Goal: Information Seeking & Learning: Learn about a topic

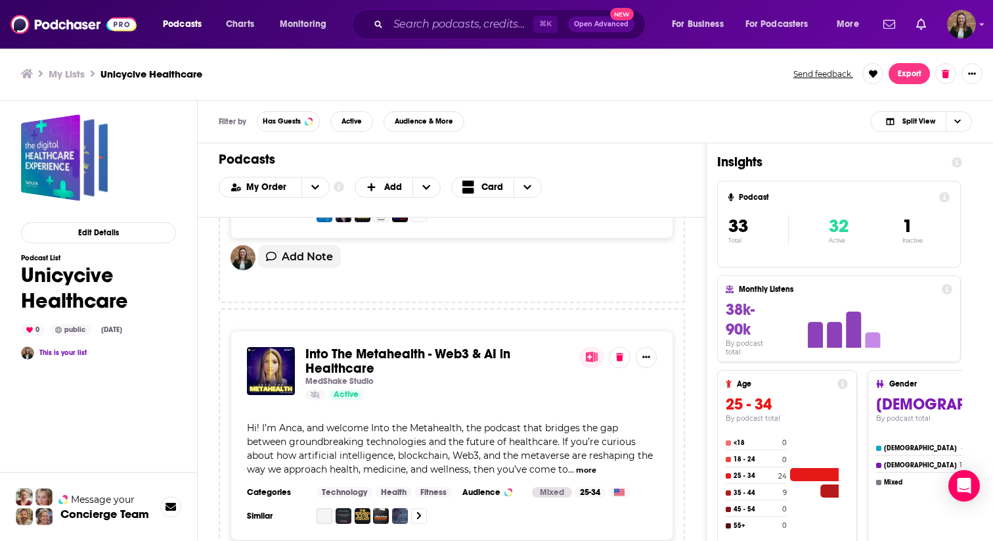
scroll to position [3003, 0]
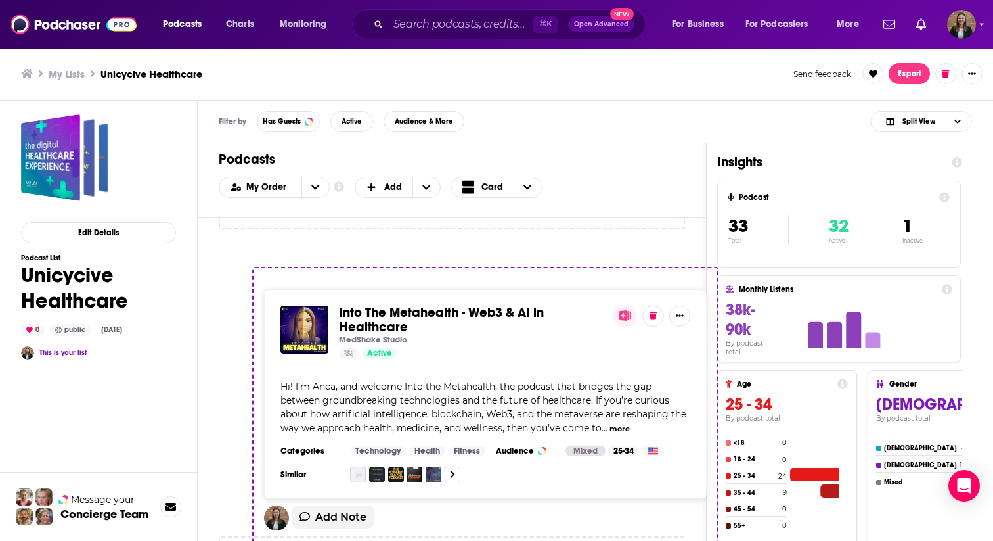
drag, startPoint x: 308, startPoint y: 301, endPoint x: 344, endPoint y: 311, distance: 37.5
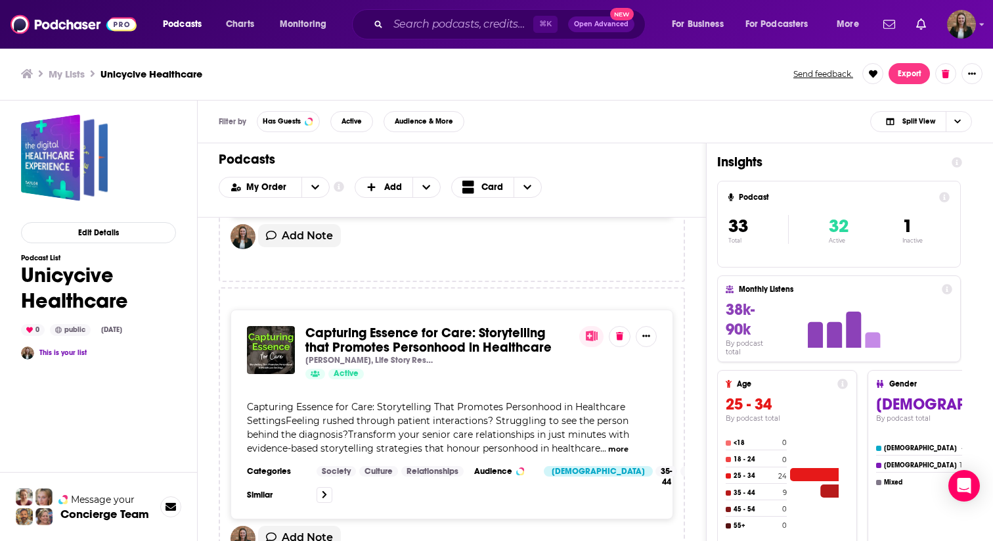
scroll to position [3554, 0]
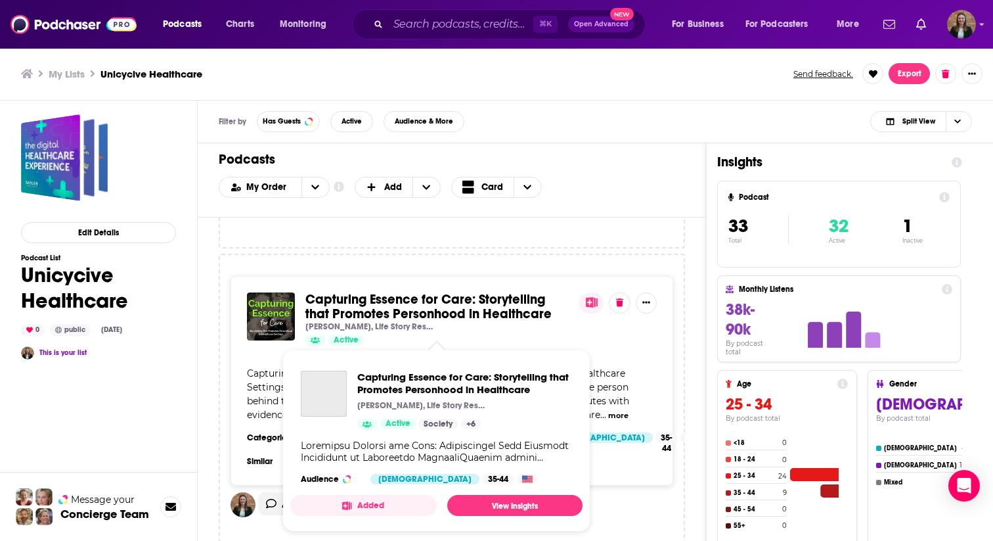
click at [399, 319] on span "Capturing Essence for Care: Storytelling that Promotes Personhood in Healthcare" at bounding box center [429, 306] width 246 height 31
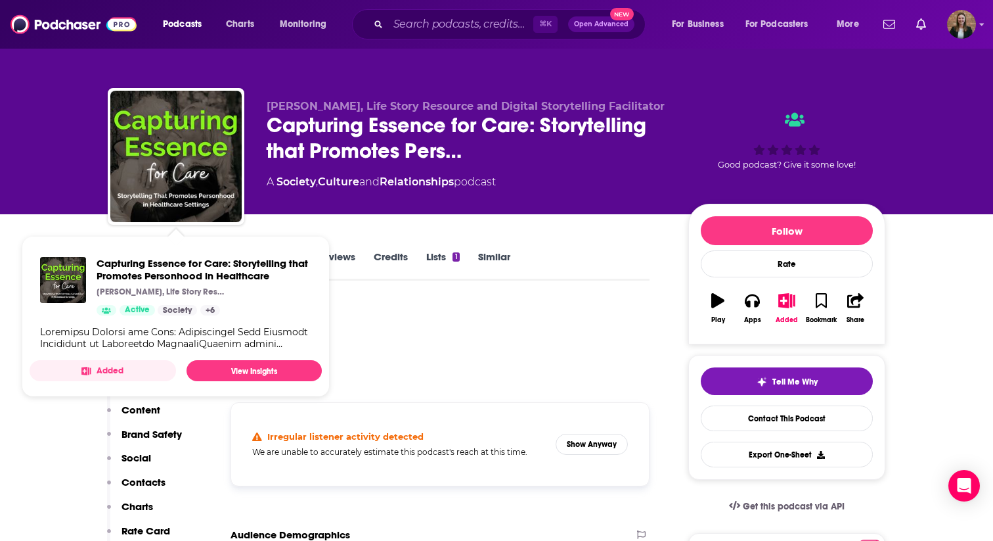
click at [441, 350] on div "Podcast Insights" at bounding box center [374, 335] width 532 height 67
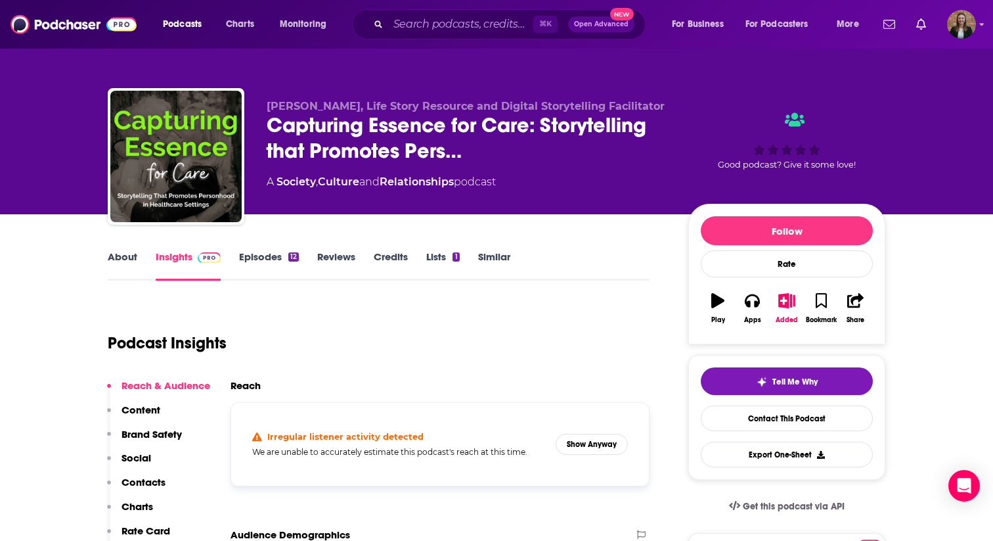
click at [251, 261] on link "Episodes 12" at bounding box center [269, 265] width 60 height 30
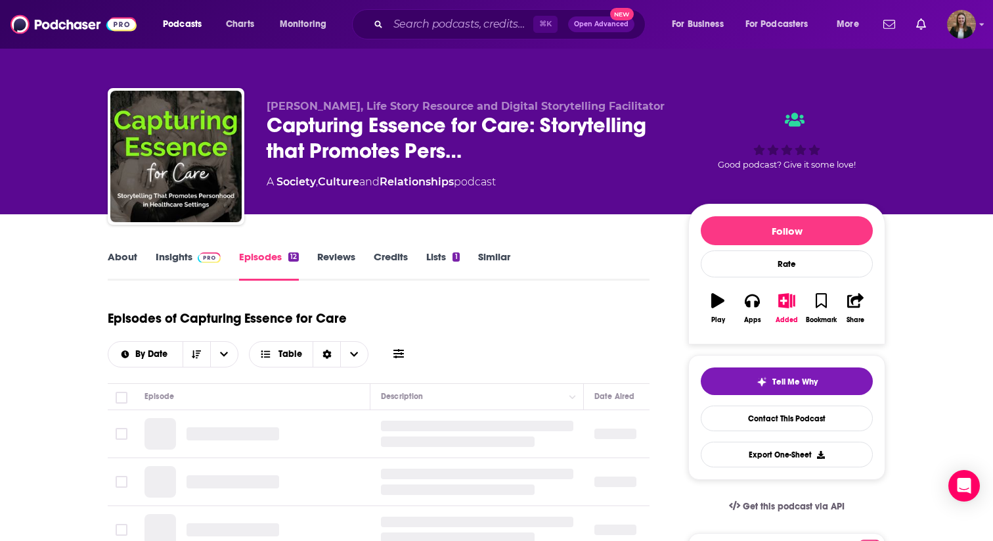
scroll to position [96, 0]
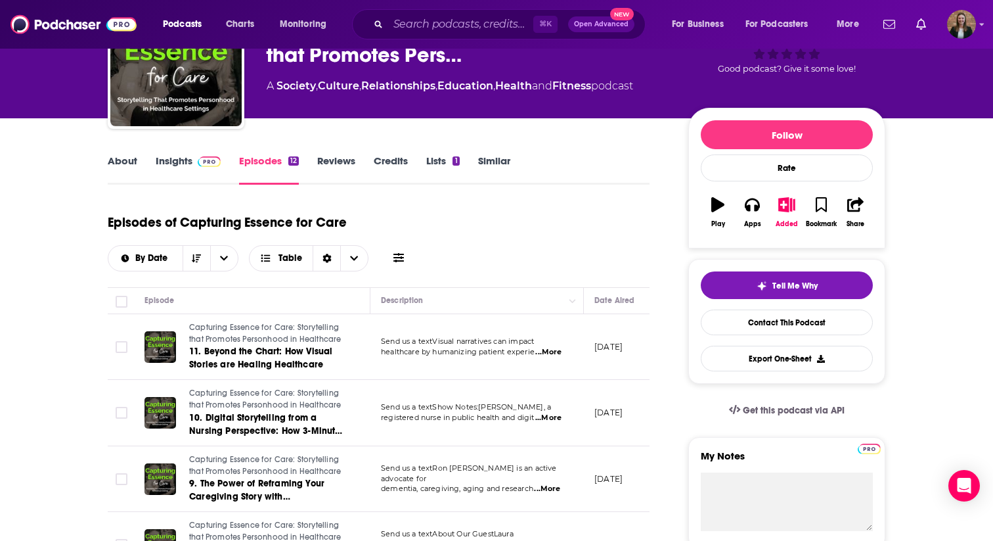
click at [171, 171] on link "Insights" at bounding box center [188, 169] width 65 height 30
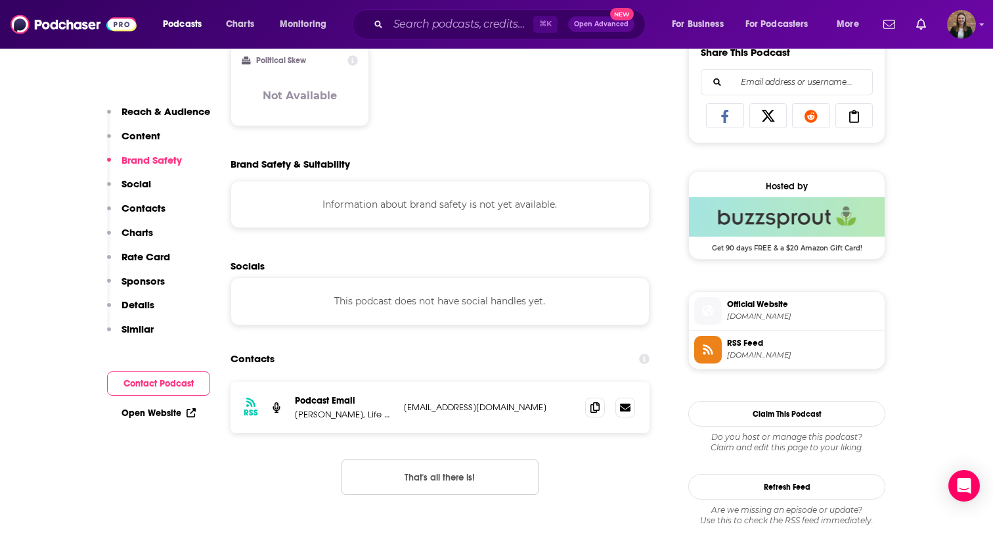
scroll to position [928, 0]
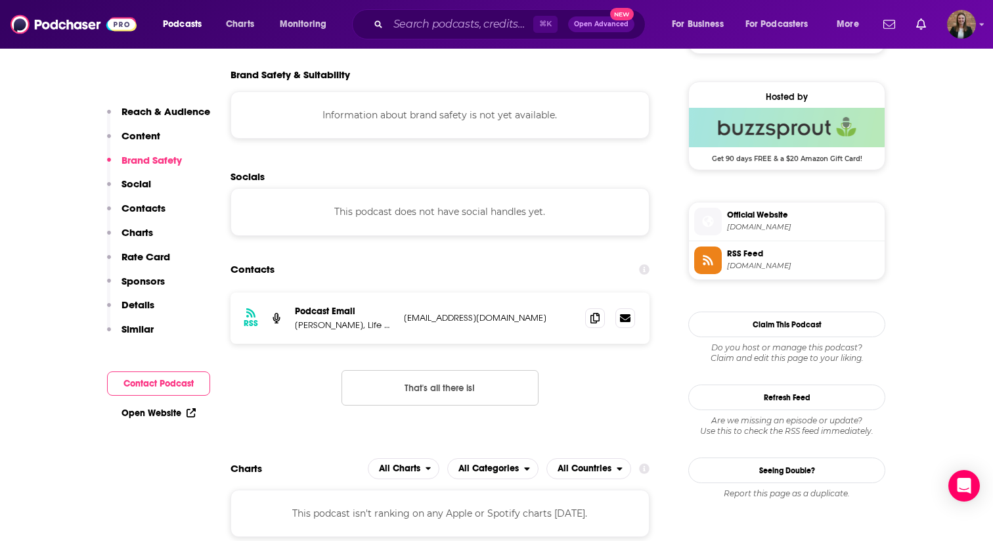
click at [470, 321] on p "[EMAIL_ADDRESS][DOMAIN_NAME]" at bounding box center [489, 317] width 171 height 11
copy div "[EMAIL_ADDRESS][DOMAIN_NAME] [EMAIL_ADDRESS][DOMAIN_NAME]"
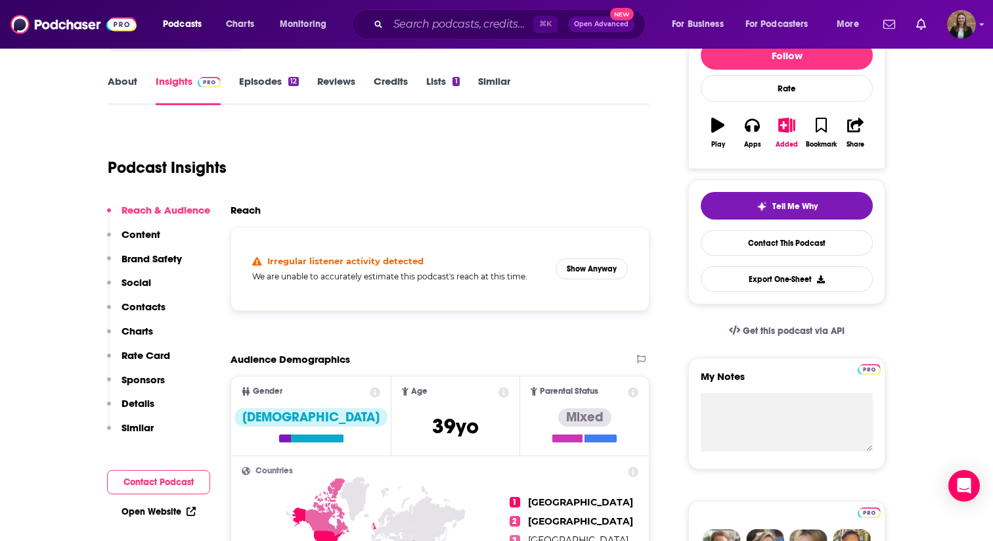
scroll to position [0, 0]
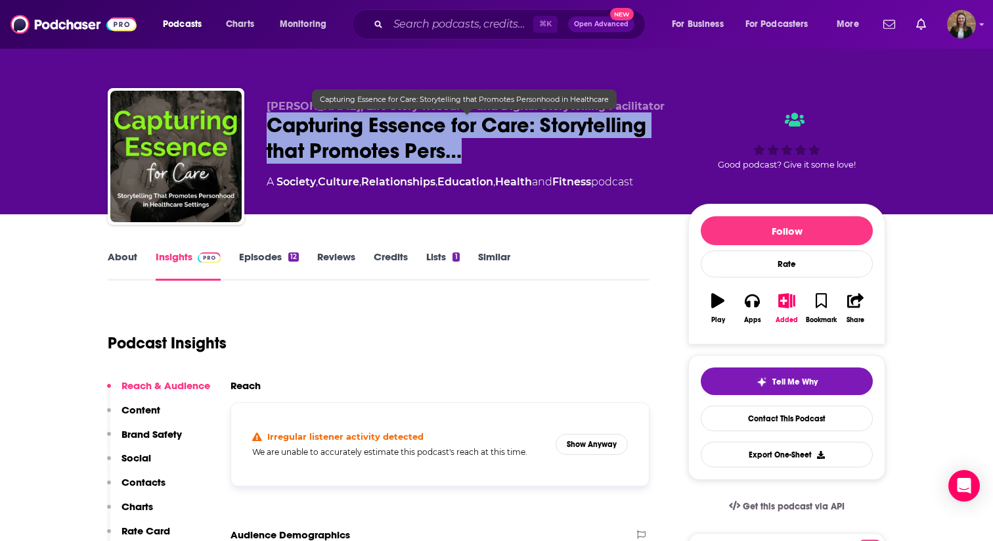
drag, startPoint x: 267, startPoint y: 118, endPoint x: 473, endPoint y: 148, distance: 208.5
click at [473, 148] on span "Capturing Essence for Care: Storytelling that Promotes Pers…" at bounding box center [467, 137] width 401 height 51
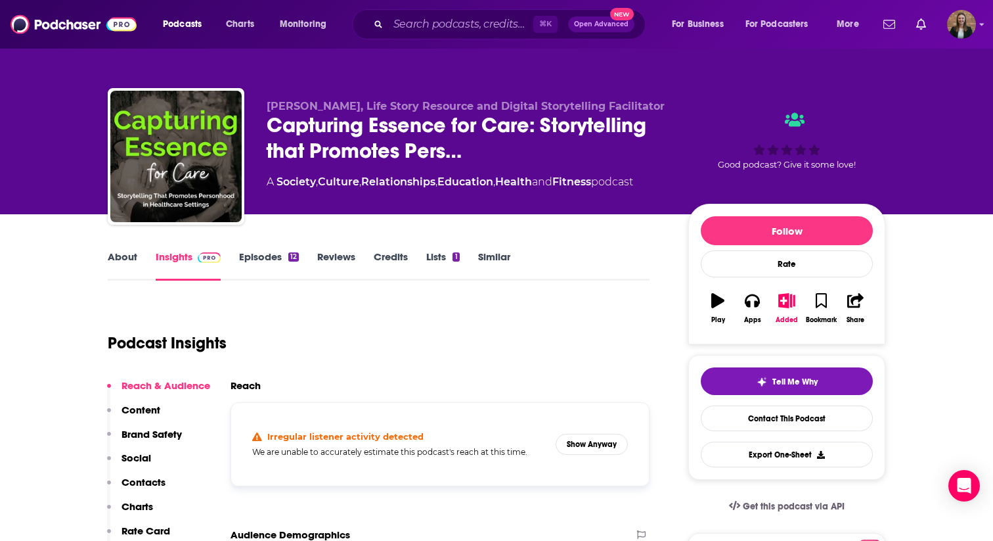
click at [304, 309] on div "Podcast Insights" at bounding box center [374, 335] width 532 height 67
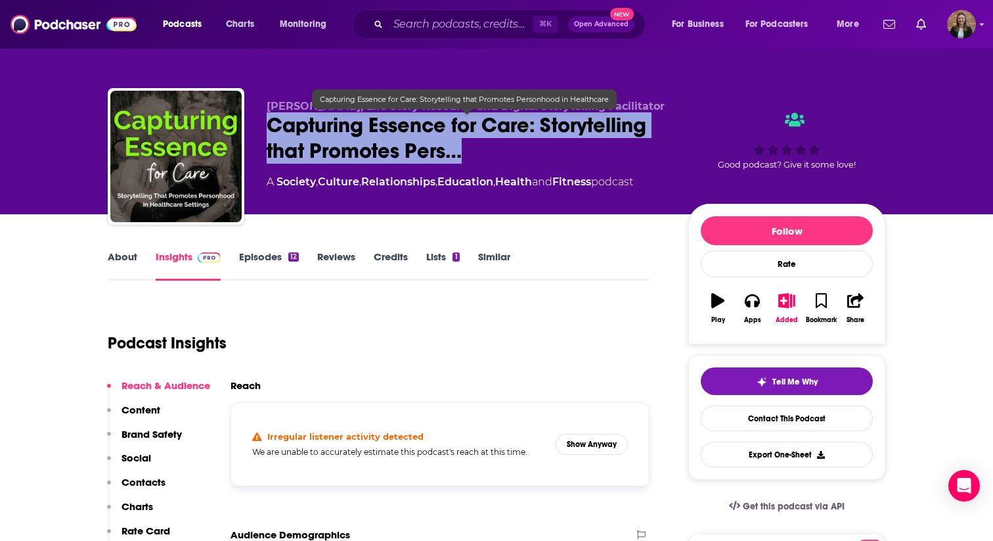
drag, startPoint x: 270, startPoint y: 126, endPoint x: 473, endPoint y: 148, distance: 204.2
click at [473, 148] on span "Capturing Essence for Care: Storytelling that Promotes Pers…" at bounding box center [467, 137] width 401 height 51
copy h2 "Capturing Essence for Care: Storytelling that Promotes Pers…"
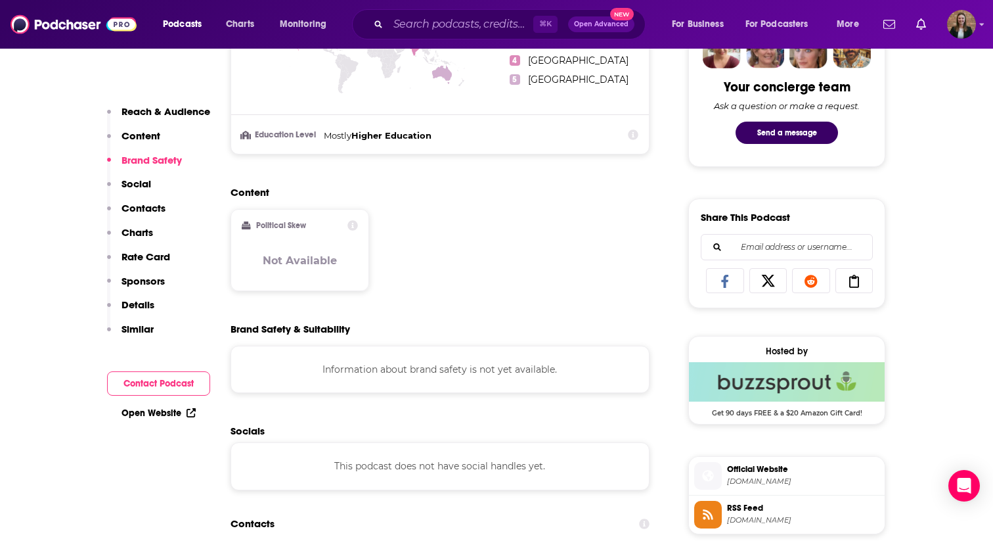
scroll to position [1026, 0]
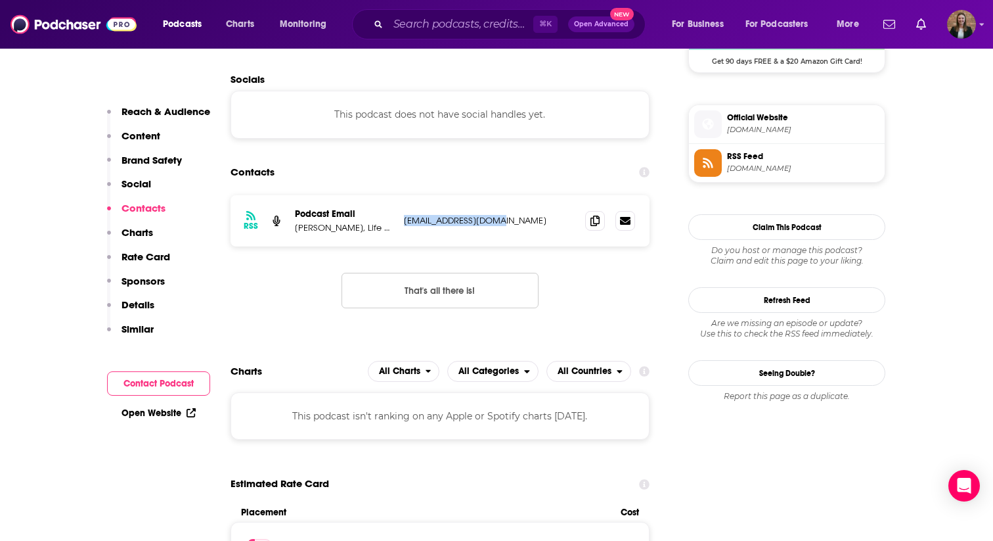
drag, startPoint x: 402, startPoint y: 220, endPoint x: 498, endPoint y: 223, distance: 96.0
click at [498, 223] on div "RSS Podcast Email [PERSON_NAME], Life Story Resource and Digital Storytelling F…" at bounding box center [440, 220] width 419 height 51
copy p "[EMAIL_ADDRESS][DOMAIN_NAME]"
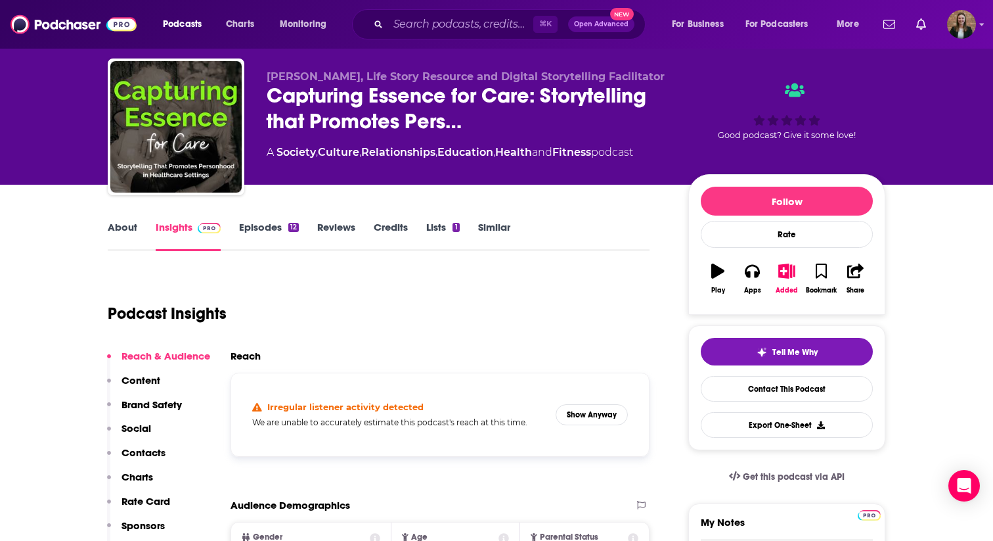
scroll to position [30, 0]
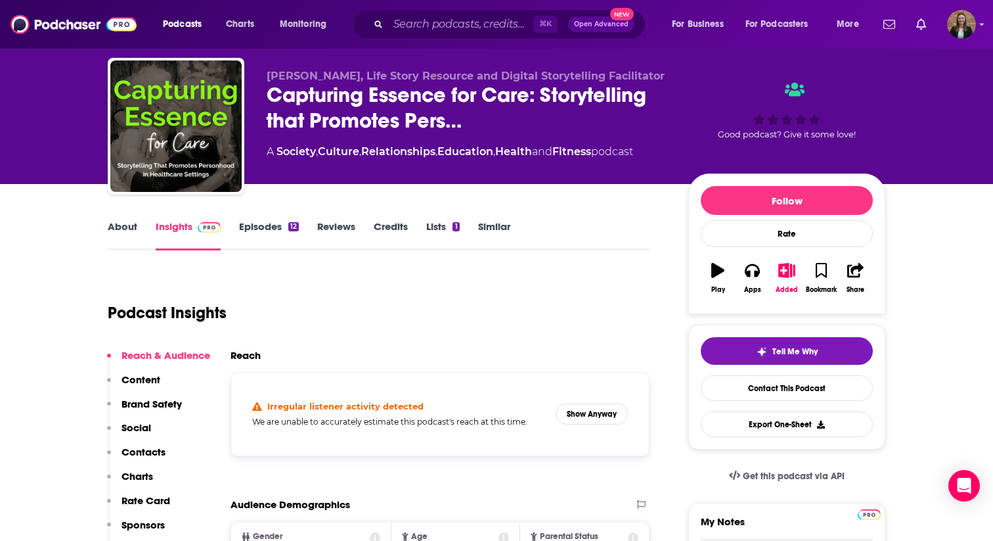
click at [125, 223] on link "About" at bounding box center [123, 235] width 30 height 30
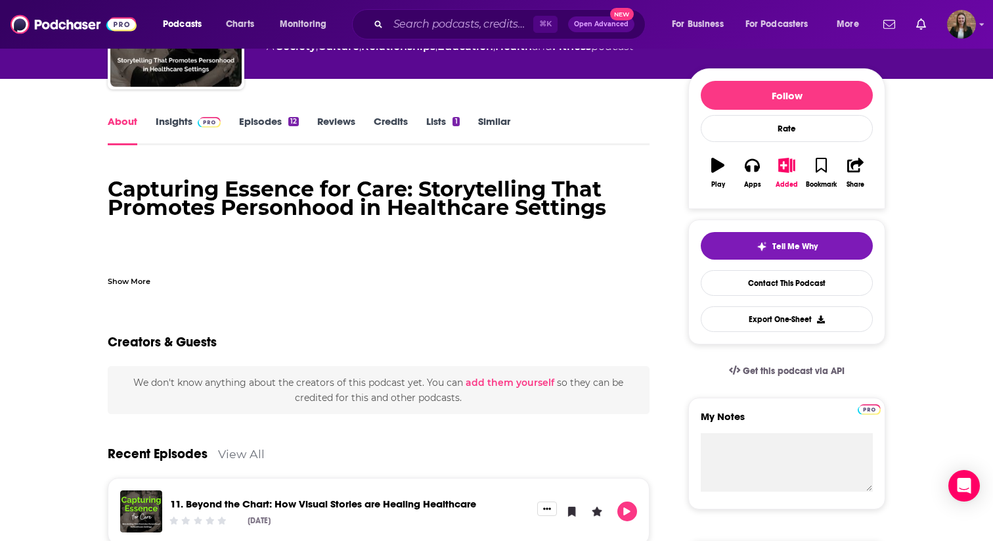
scroll to position [110, 0]
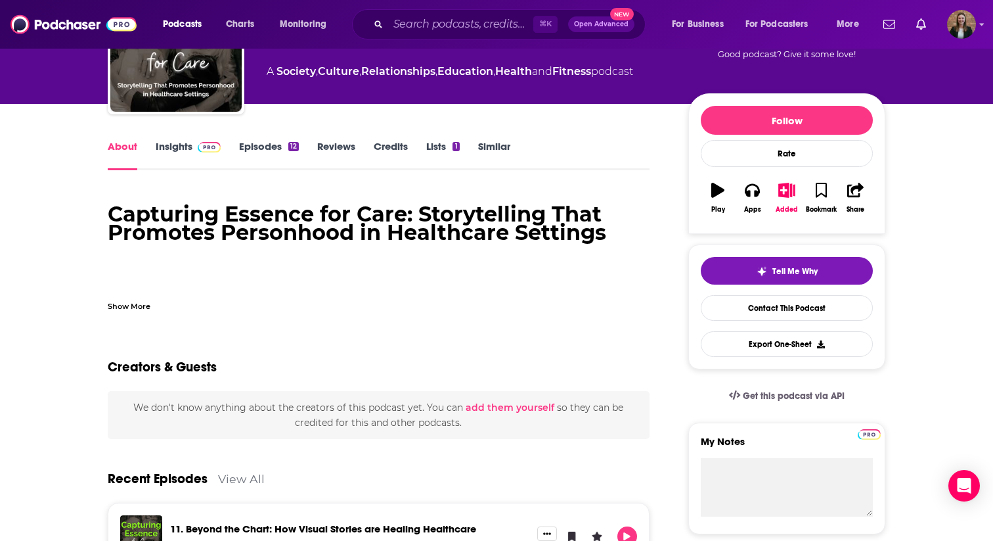
click at [253, 145] on link "Episodes 12" at bounding box center [269, 155] width 60 height 30
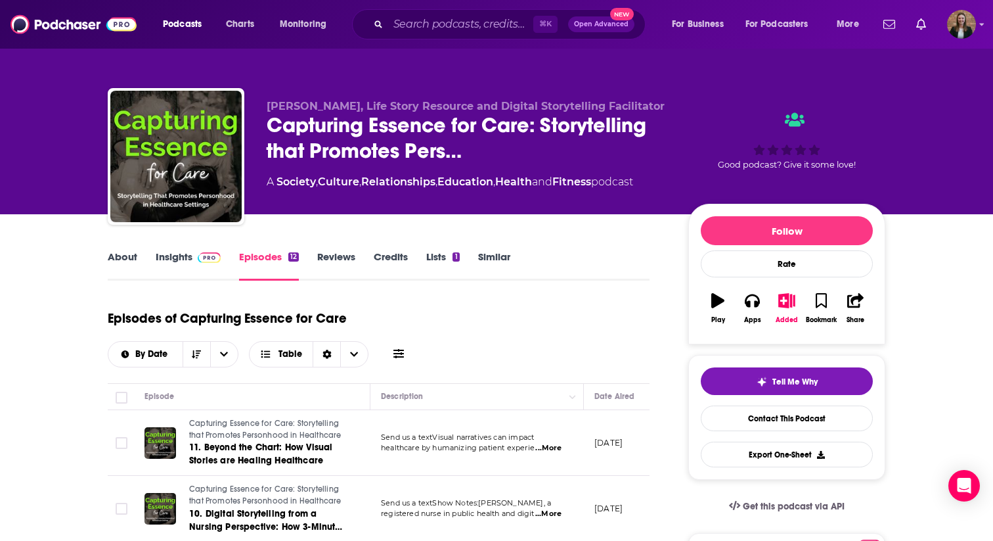
scroll to position [96, 0]
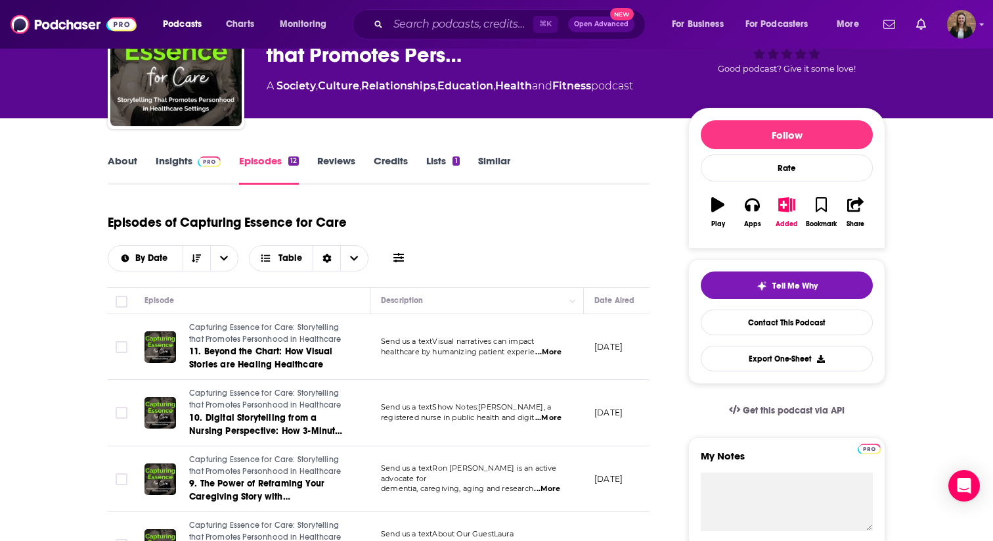
click at [558, 348] on span "...More" at bounding box center [548, 352] width 26 height 11
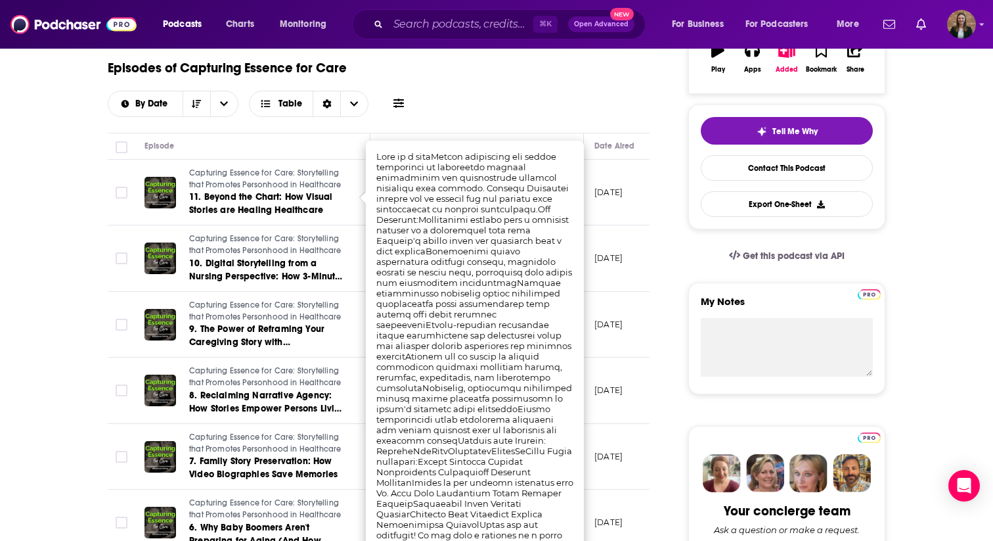
scroll to position [250, 0]
click at [622, 234] on td "[DATE]" at bounding box center [626, 259] width 85 height 66
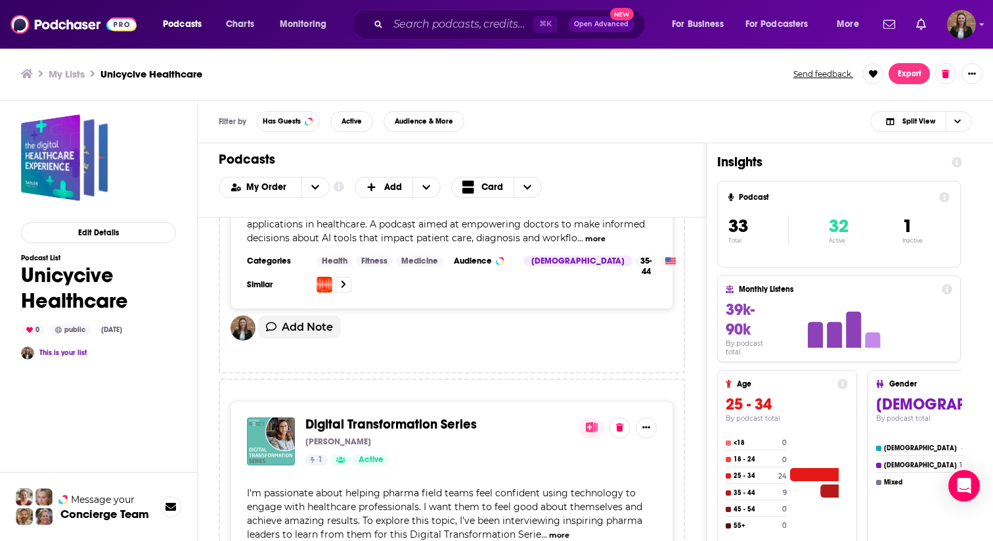
scroll to position [4131, 0]
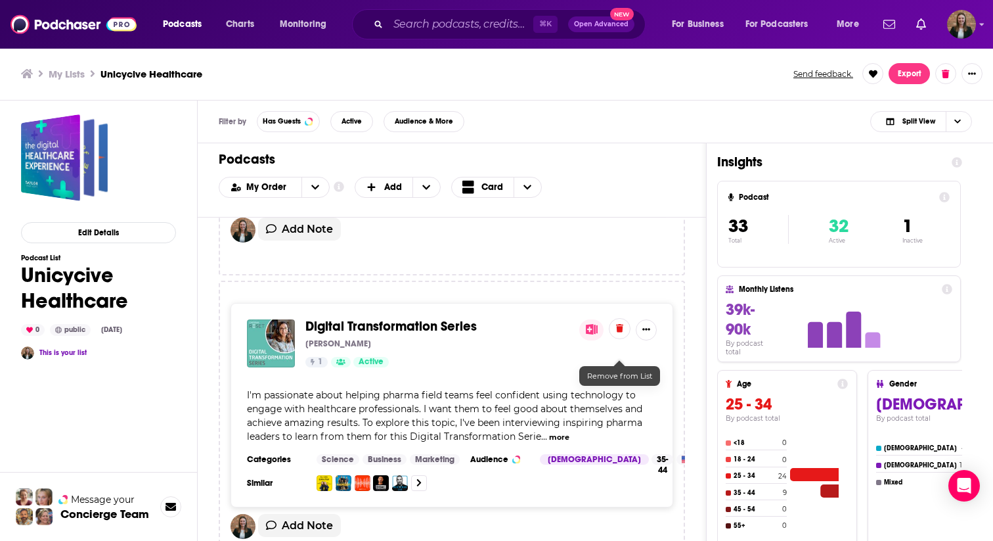
click at [614, 339] on button at bounding box center [620, 328] width 22 height 21
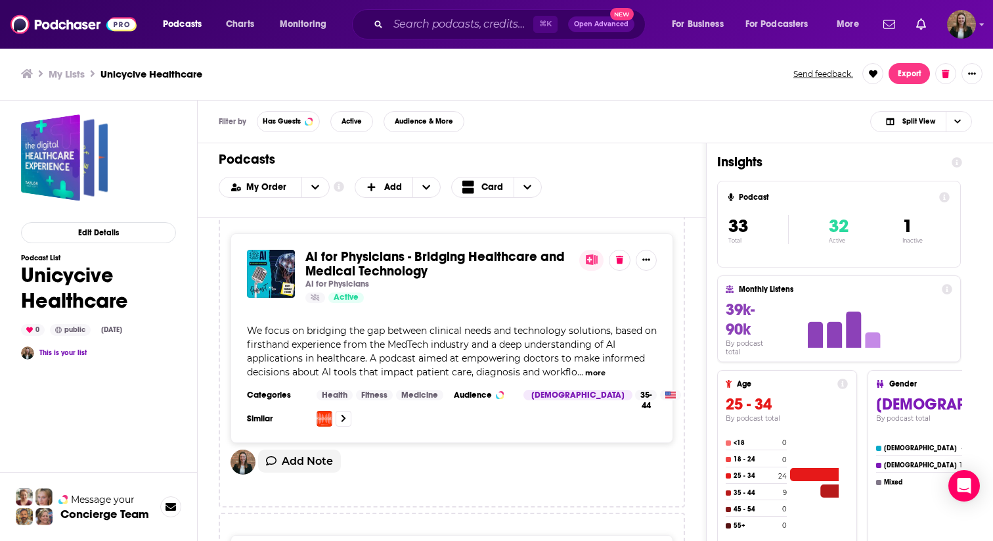
scroll to position [4052, 0]
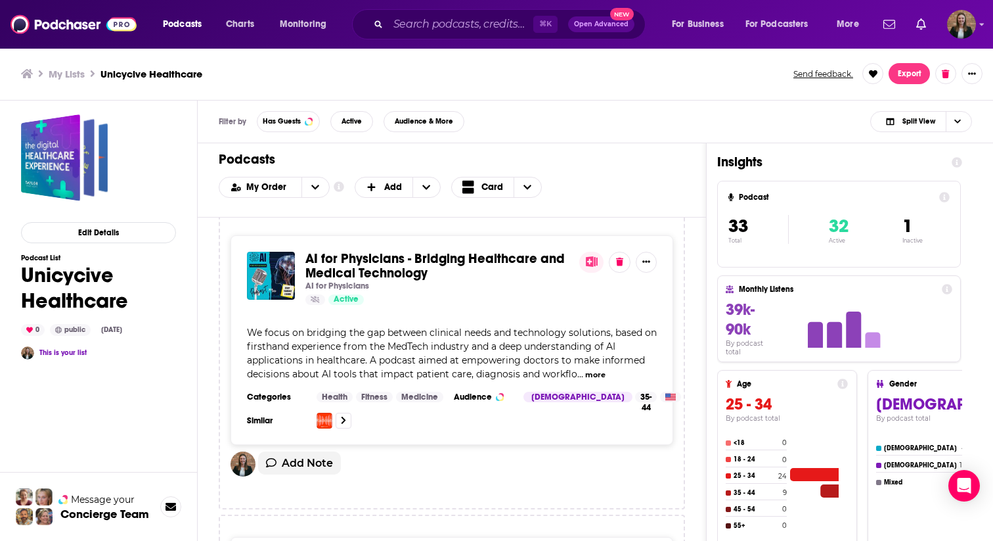
click at [624, 392] on section "[DEMOGRAPHIC_DATA] 35-44" at bounding box center [603, 397] width 158 height 11
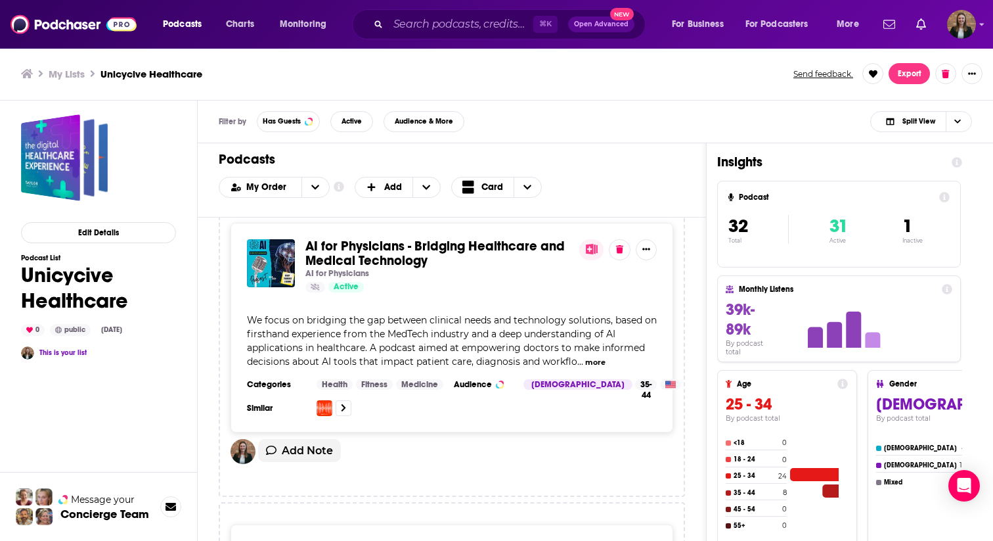
scroll to position [3895, 0]
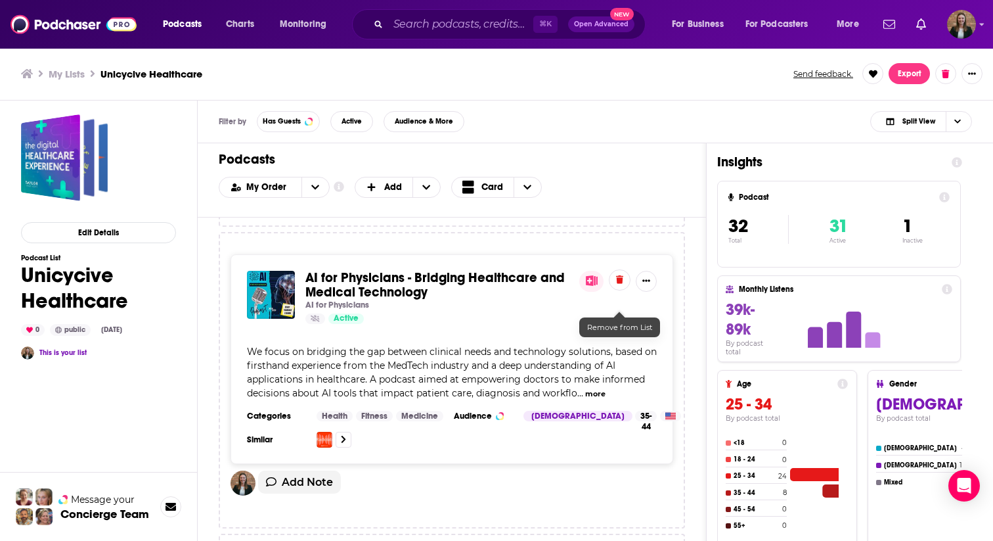
click at [619, 290] on button at bounding box center [620, 279] width 22 height 21
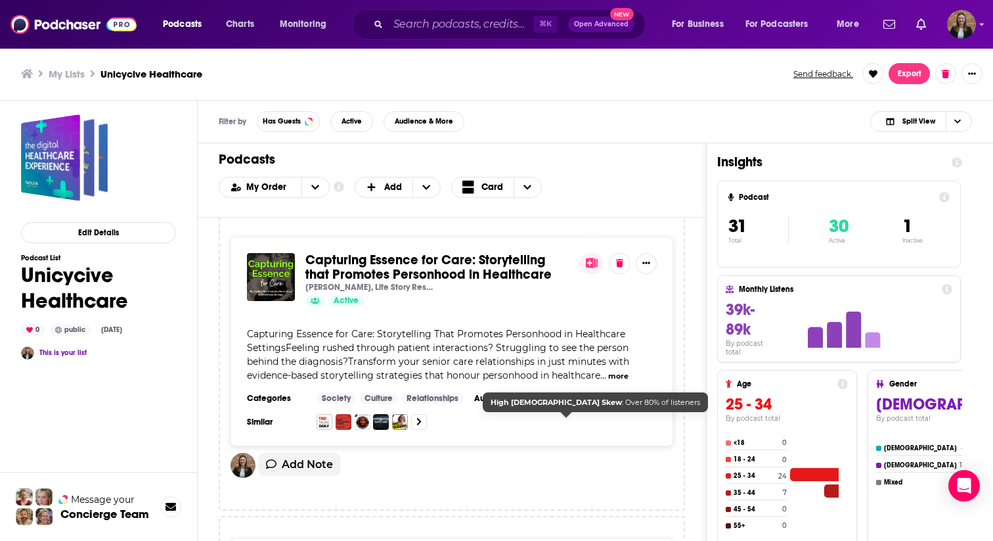
scroll to position [3610, 0]
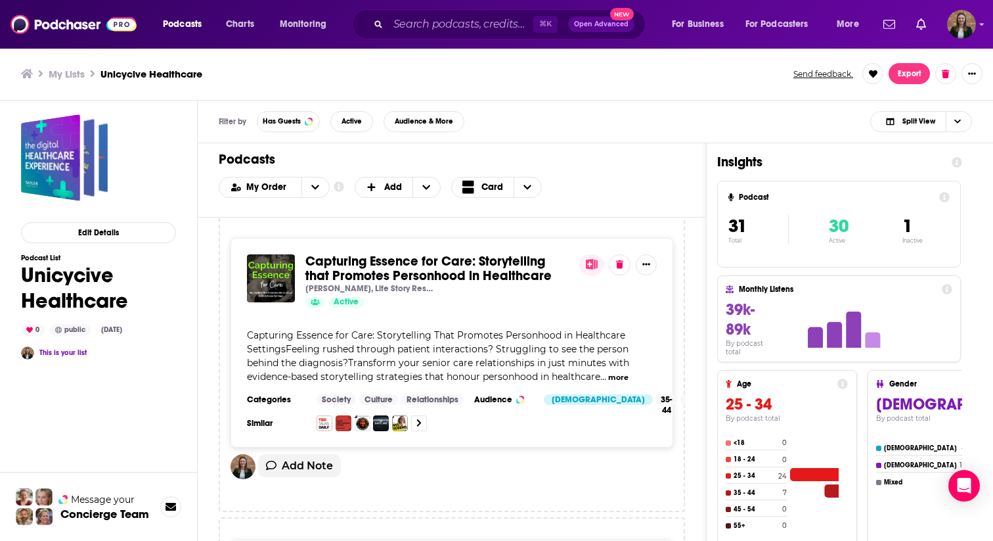
click at [624, 297] on div "Capturing Essence for Care: Storytelling that Promotes Personhood in Healthcare…" at bounding box center [452, 280] width 410 height 53
click at [620, 274] on button at bounding box center [620, 263] width 22 height 21
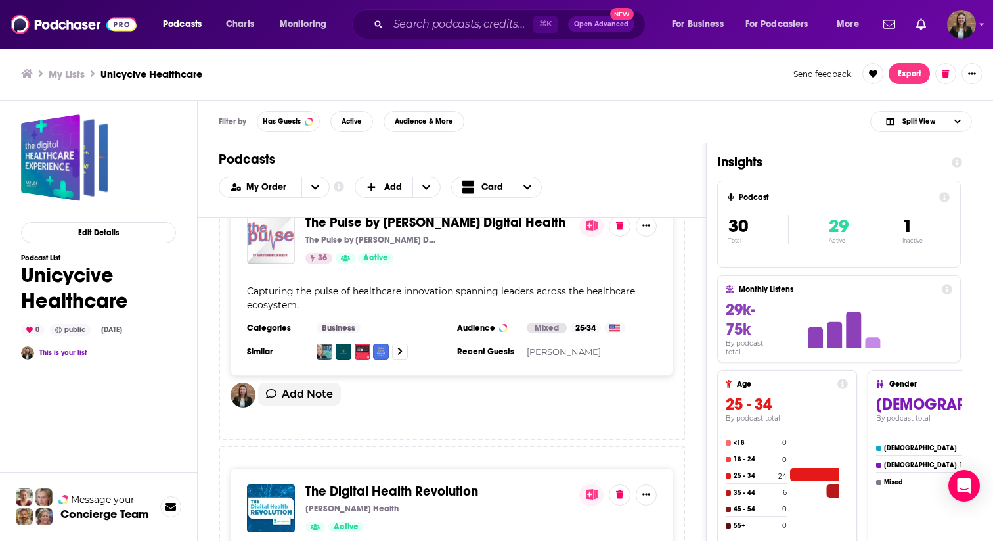
scroll to position [3574, 0]
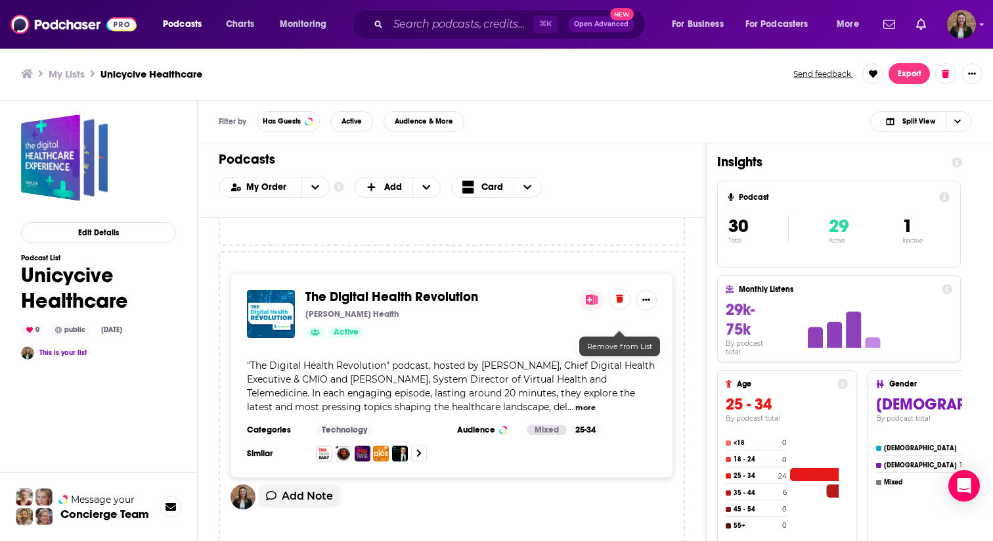
click at [619, 309] on button at bounding box center [620, 298] width 22 height 21
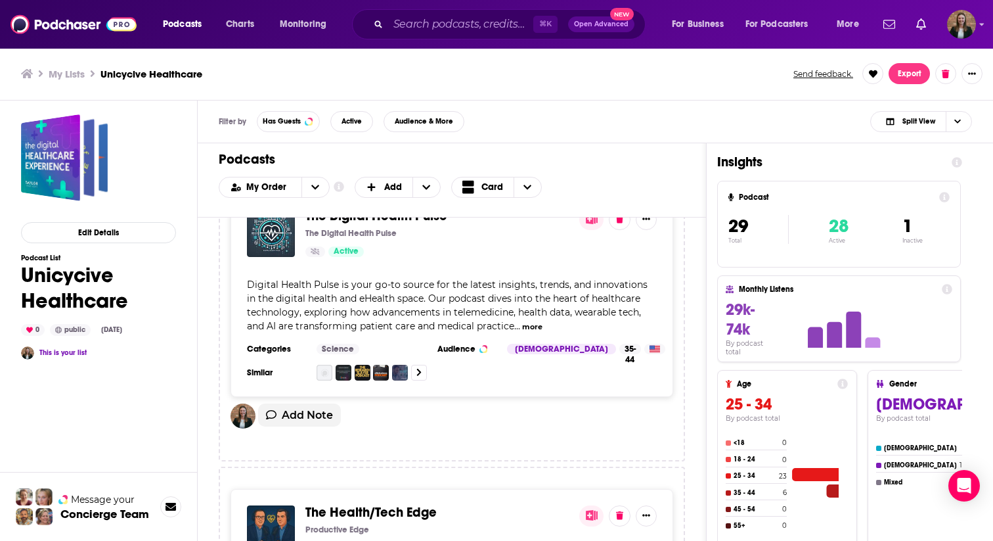
scroll to position [3937, 0]
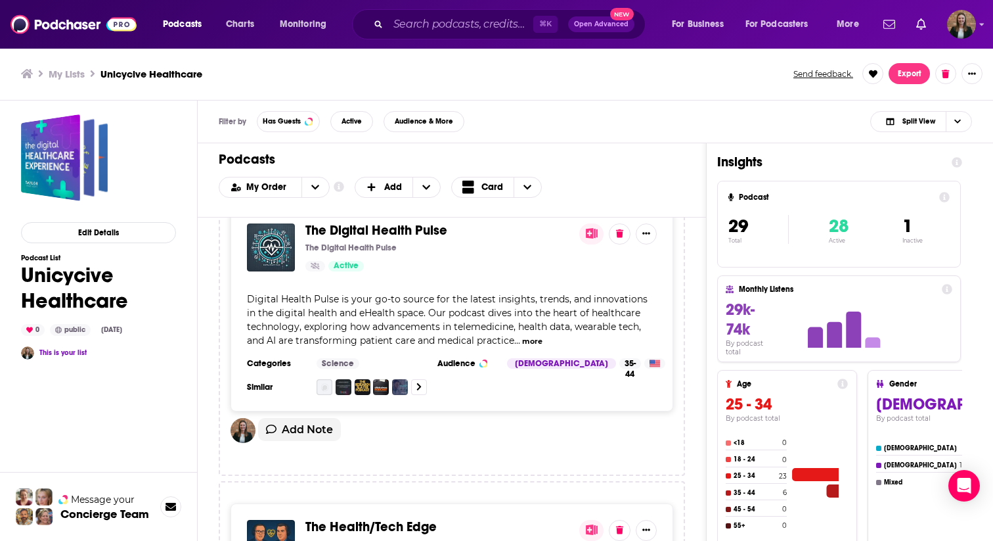
click at [619, 268] on div "The Digital Health Pulse The Digital Health Pulse Active" at bounding box center [452, 247] width 410 height 48
click at [620, 237] on icon at bounding box center [619, 232] width 7 height 9
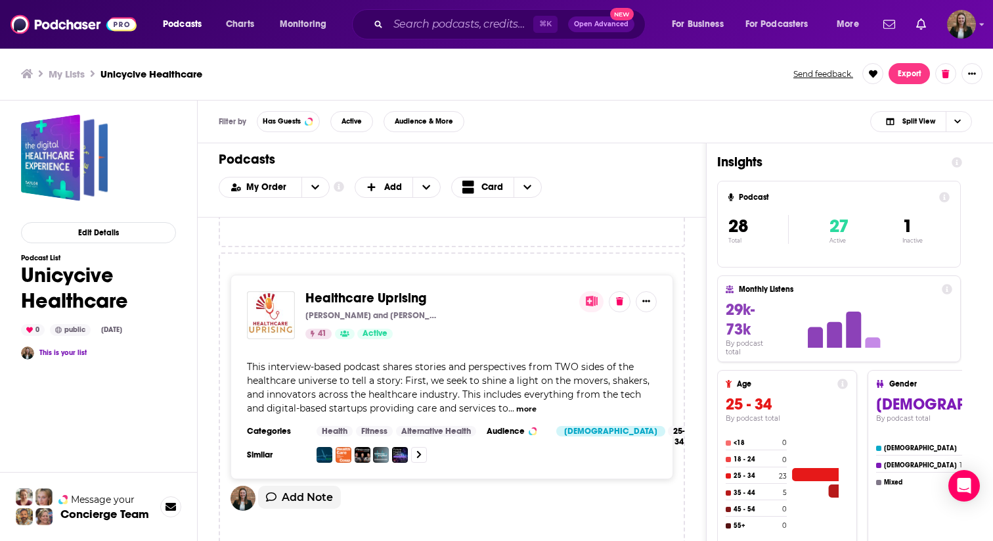
scroll to position [2081, 0]
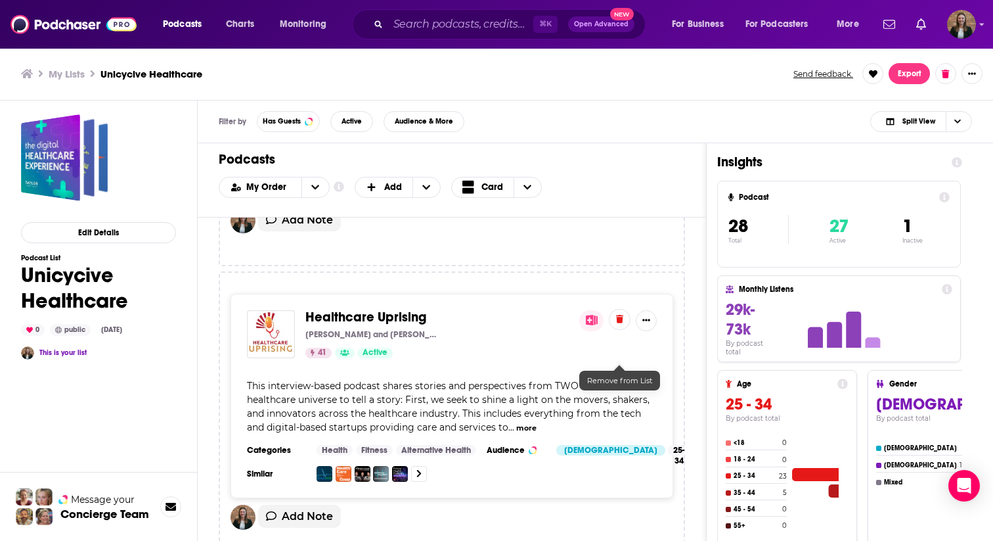
click at [623, 323] on icon at bounding box center [619, 319] width 7 height 9
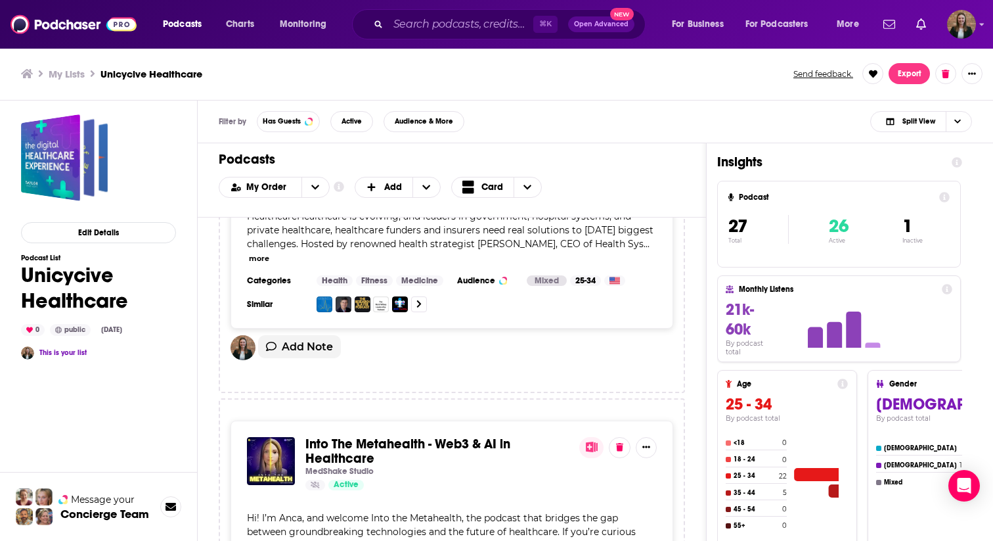
scroll to position [2476, 0]
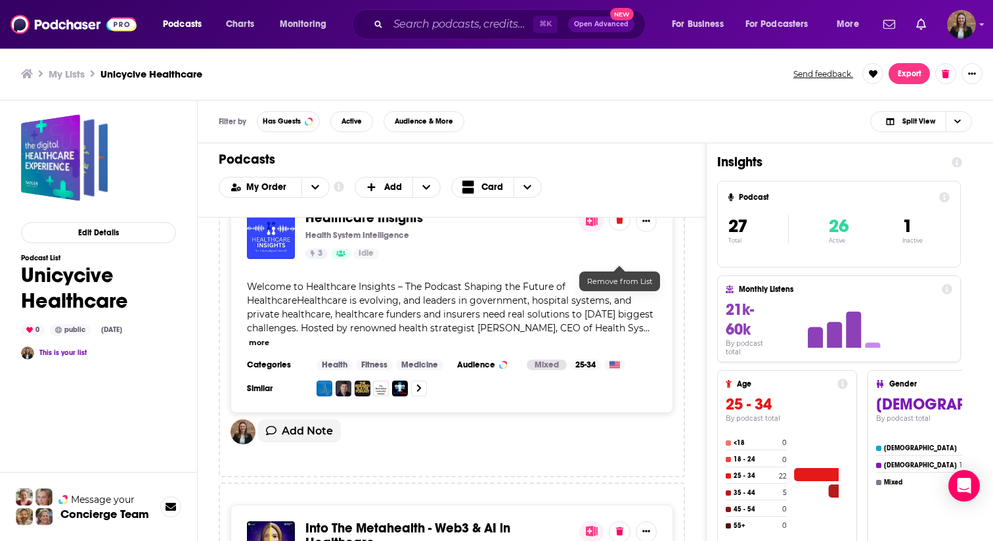
click at [623, 231] on button at bounding box center [620, 220] width 22 height 21
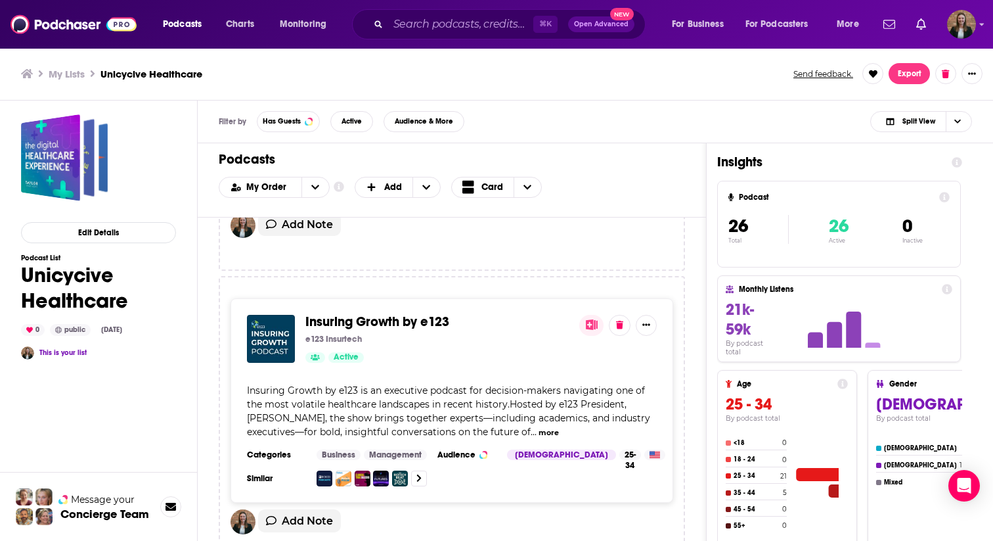
scroll to position [3888, 0]
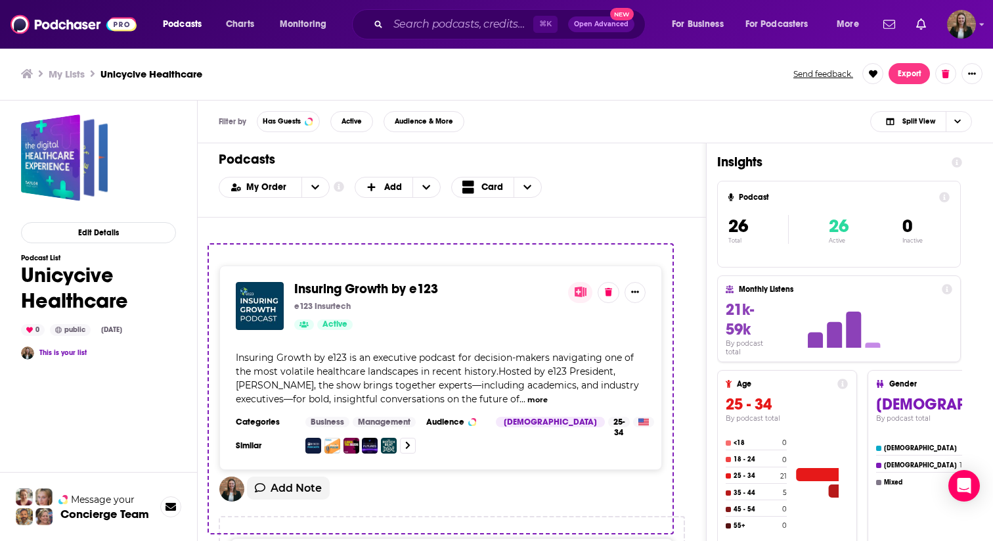
drag, startPoint x: 304, startPoint y: 321, endPoint x: 298, endPoint y: 309, distance: 13.2
click at [298, 309] on div "The Digital Healthcare Experience [PERSON_NAME] 31 Active The world of healthca…" at bounding box center [452, 211] width 466 height 7765
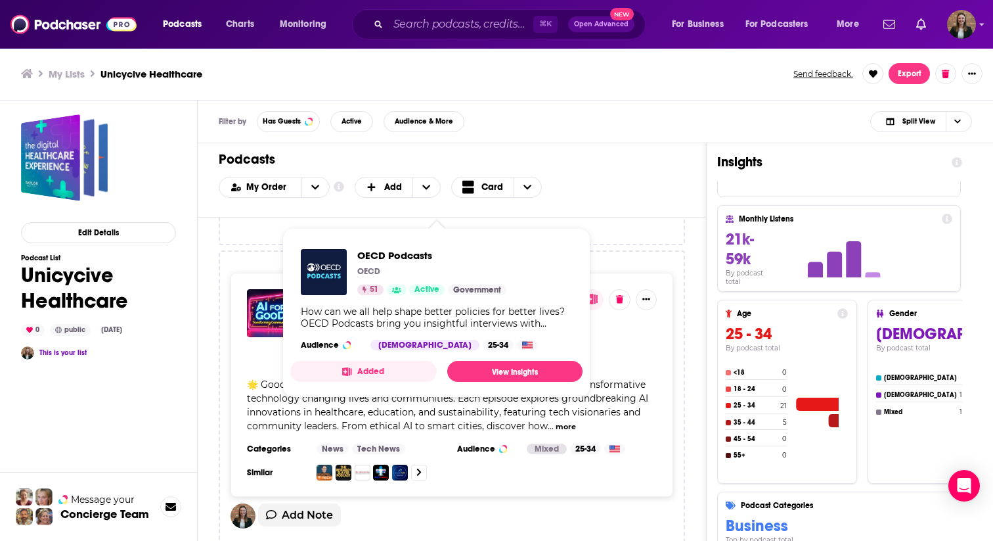
scroll to position [4760, 0]
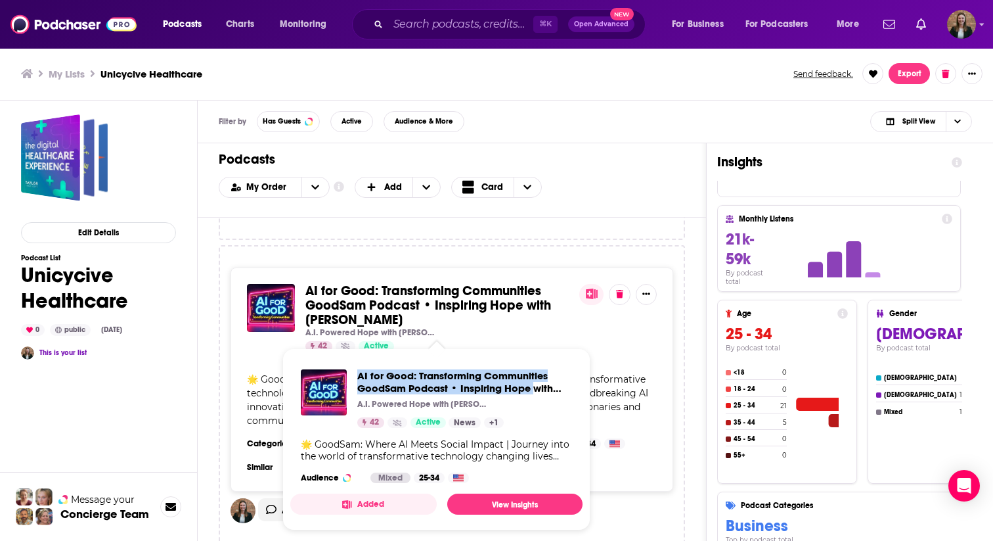
drag, startPoint x: 357, startPoint y: 374, endPoint x: 533, endPoint y: 392, distance: 177.6
click at [533, 392] on div "AI for Good: Transforming Communities GoodSam Podcast • Inspiring Hope with [PE…" at bounding box center [436, 398] width 271 height 58
click at [559, 321] on link "AI for Good: Transforming Communities GoodSam Podcast • Inspiring Hope with [PE…" at bounding box center [437, 305] width 263 height 43
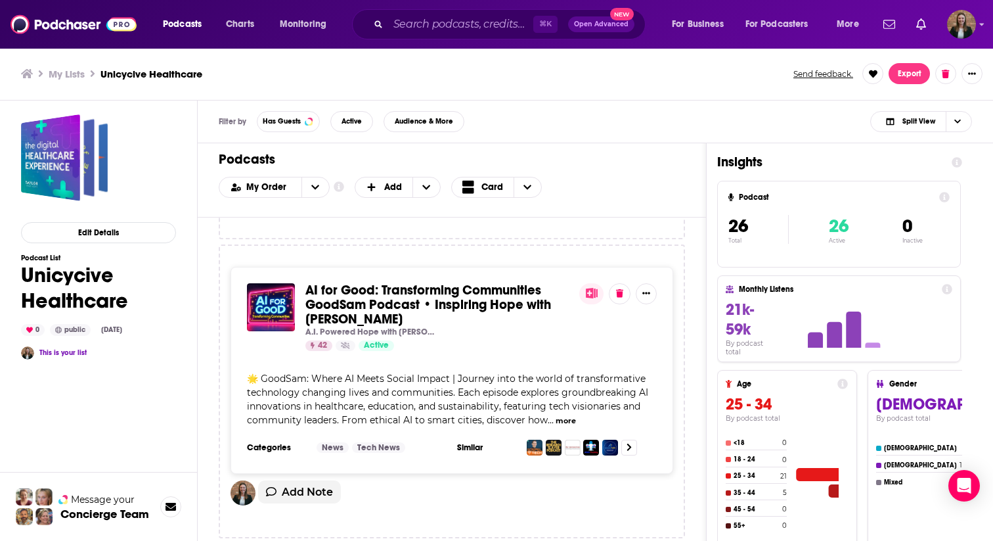
scroll to position [4763, 0]
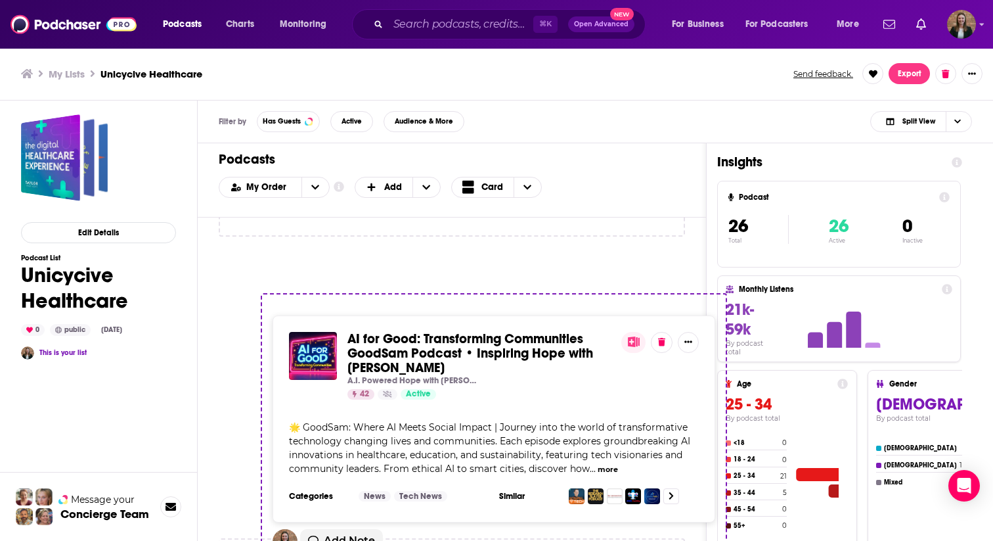
drag, startPoint x: 305, startPoint y: 325, endPoint x: 349, endPoint y: 340, distance: 46.5
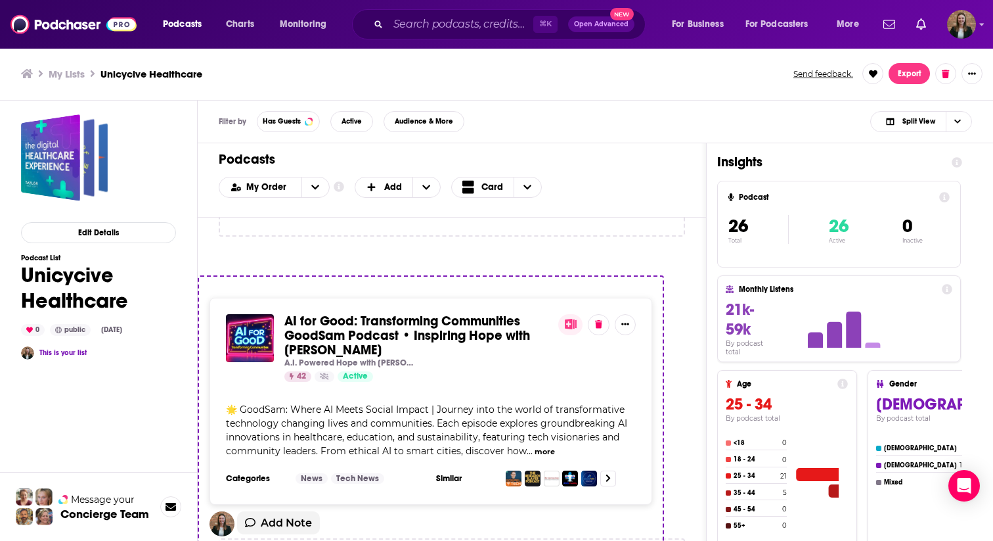
drag, startPoint x: 387, startPoint y: 352, endPoint x: 363, endPoint y: 350, distance: 23.7
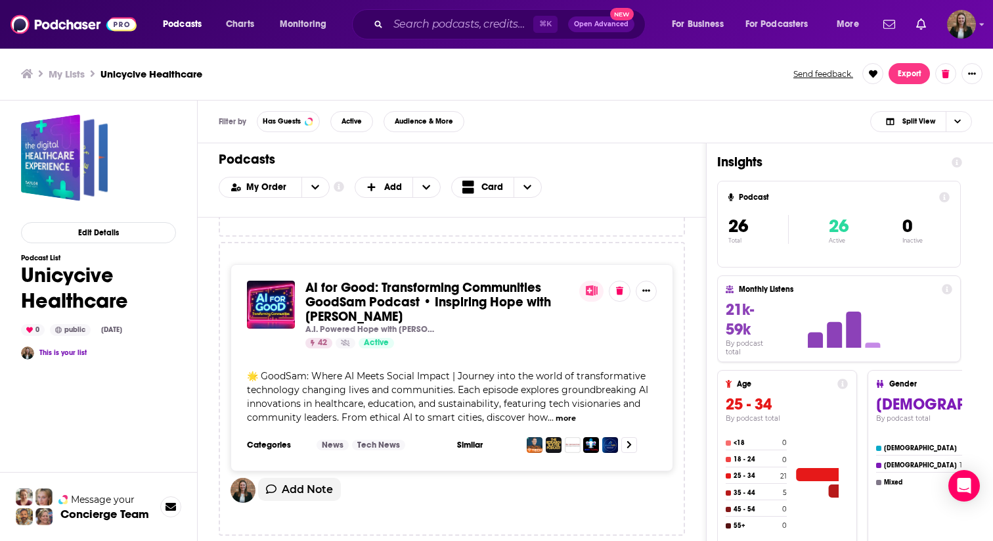
drag, startPoint x: 375, startPoint y: 330, endPoint x: 471, endPoint y: 2, distance: 342.2
click at [0, 0] on div "Podcasts Charts Monitoring ⌘ K Open Advanced New For Business For Podcasters Mo…" at bounding box center [496, 270] width 993 height 541
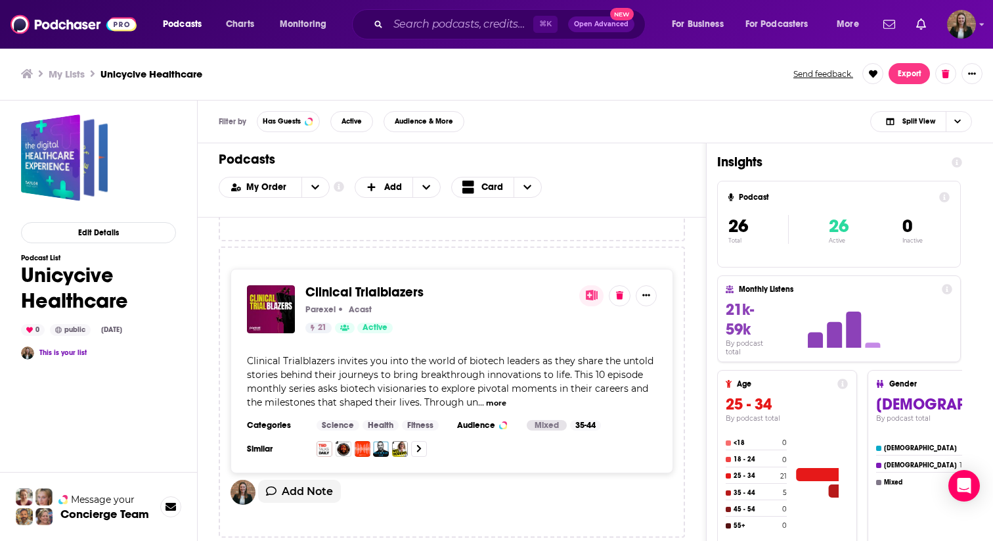
scroll to position [7464, 0]
